Goal: Find contact information: Find contact information

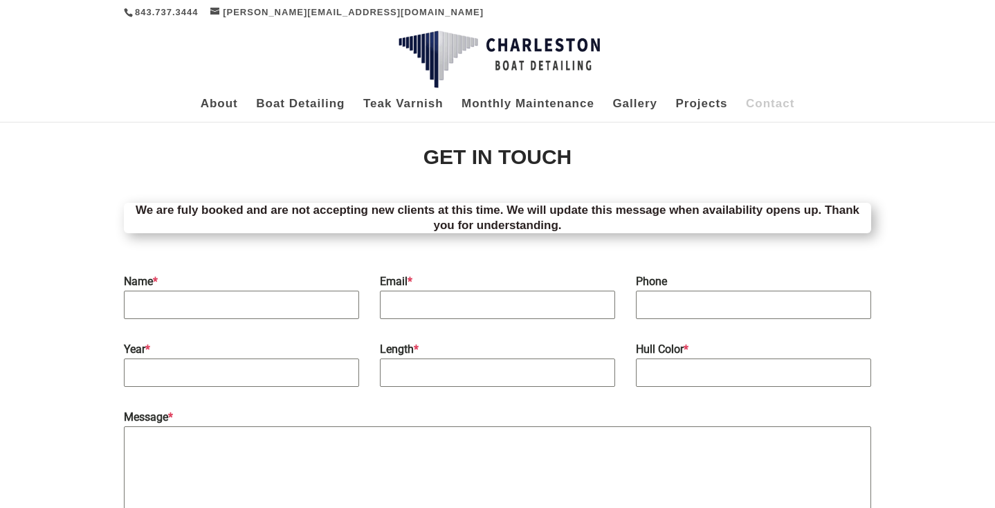
click at [482, 50] on img at bounding box center [498, 59] width 201 height 58
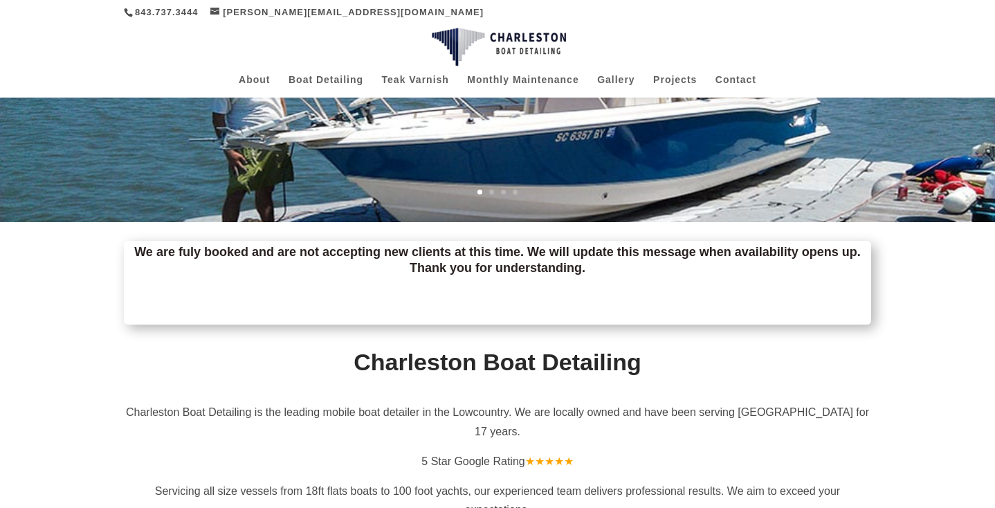
scroll to position [149, 0]
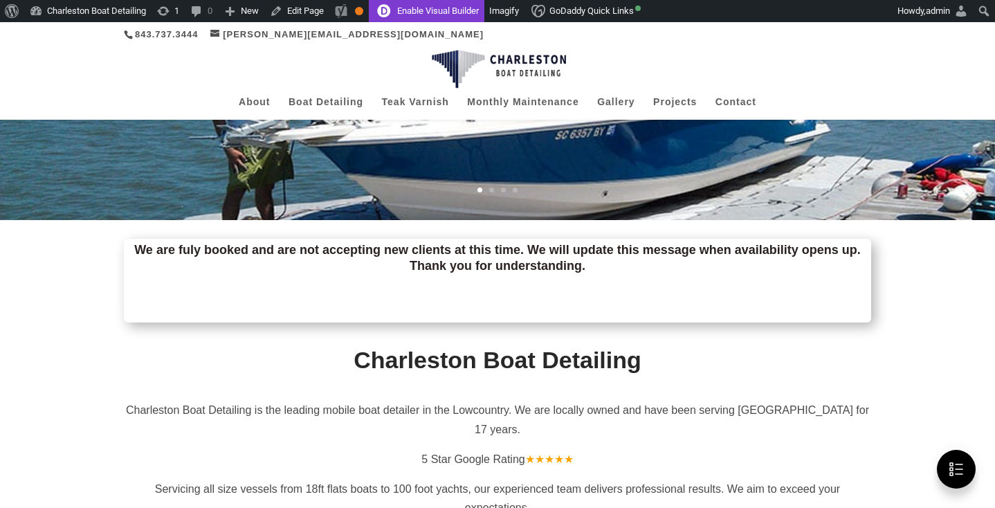
scroll to position [178, 0]
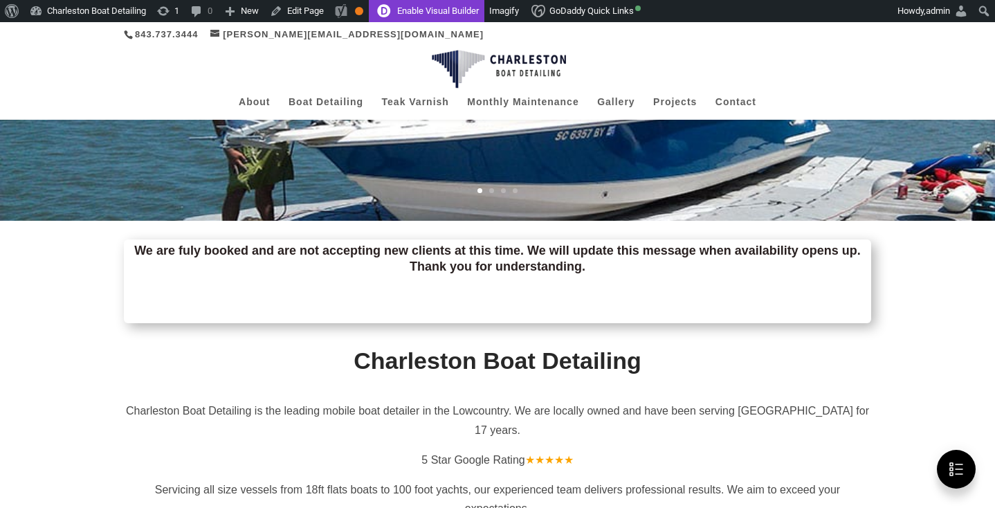
click at [461, 8] on link "Enable Visual Builder" at bounding box center [427, 11] width 116 height 22
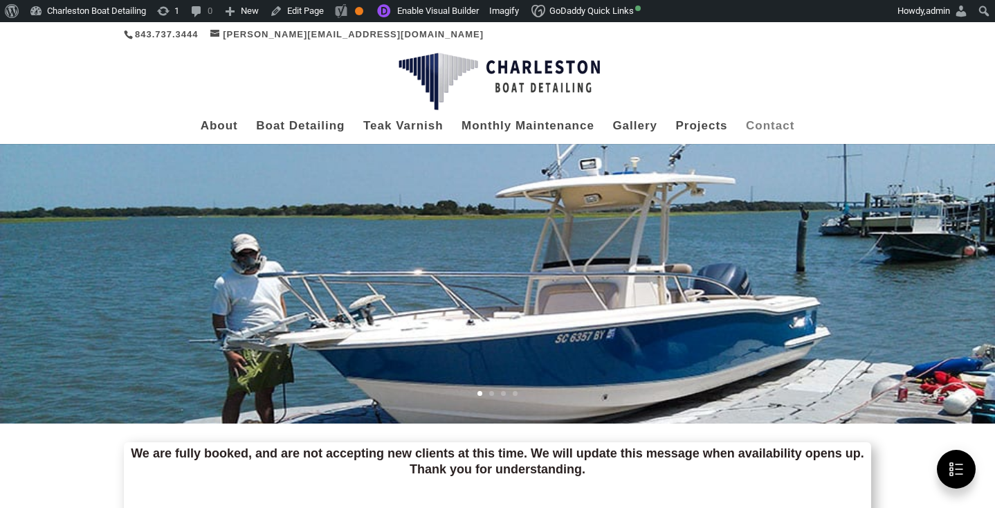
click at [746, 121] on link "Contact" at bounding box center [770, 132] width 48 height 23
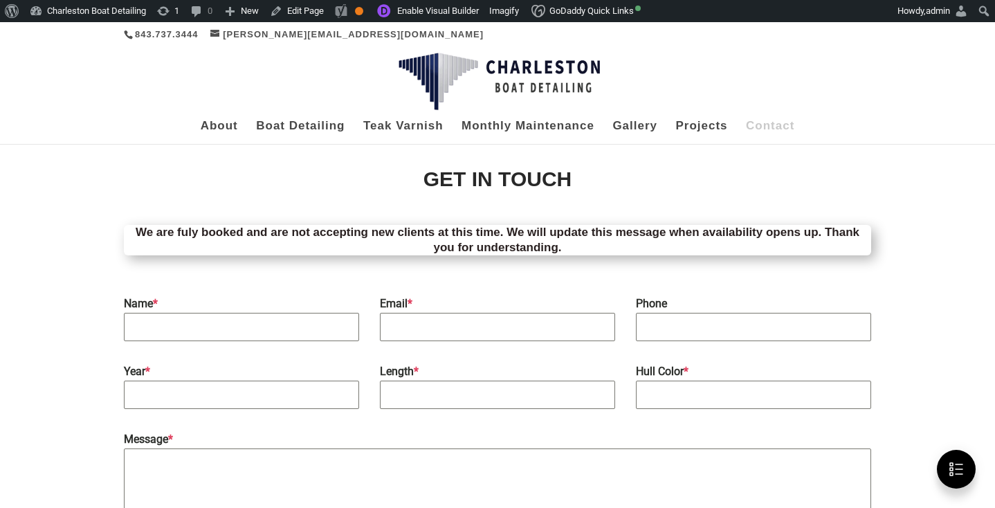
click at [284, 232] on p "We are fuly booked and are not accepting new clients at this time. We will upda…" at bounding box center [497, 240] width 747 height 30
click at [462, 12] on link "Enable Visual Builder" at bounding box center [427, 11] width 116 height 22
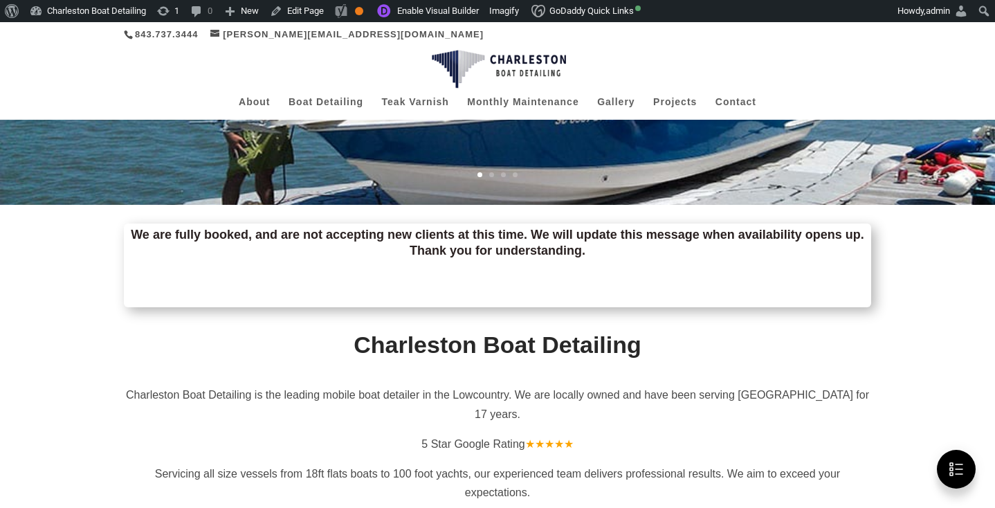
scroll to position [190, 0]
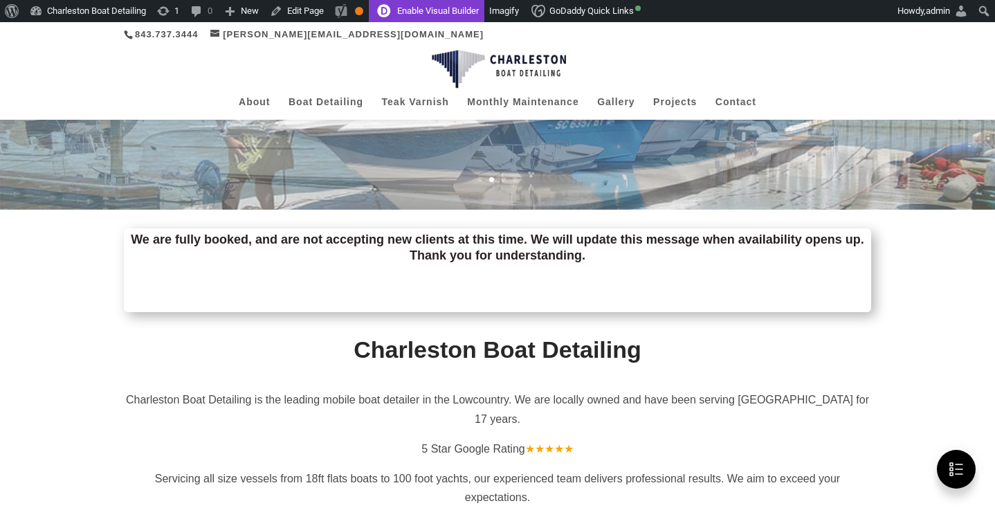
click at [464, 10] on link "Enable Visual Builder" at bounding box center [427, 11] width 116 height 22
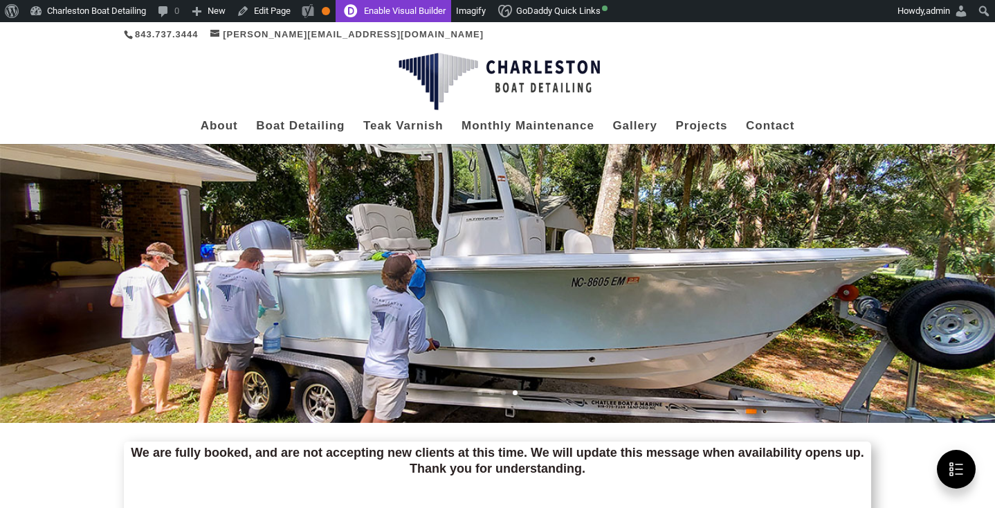
click at [414, 11] on link "Enable Visual Builder" at bounding box center [393, 11] width 116 height 22
